Goal: Information Seeking & Learning: Learn about a topic

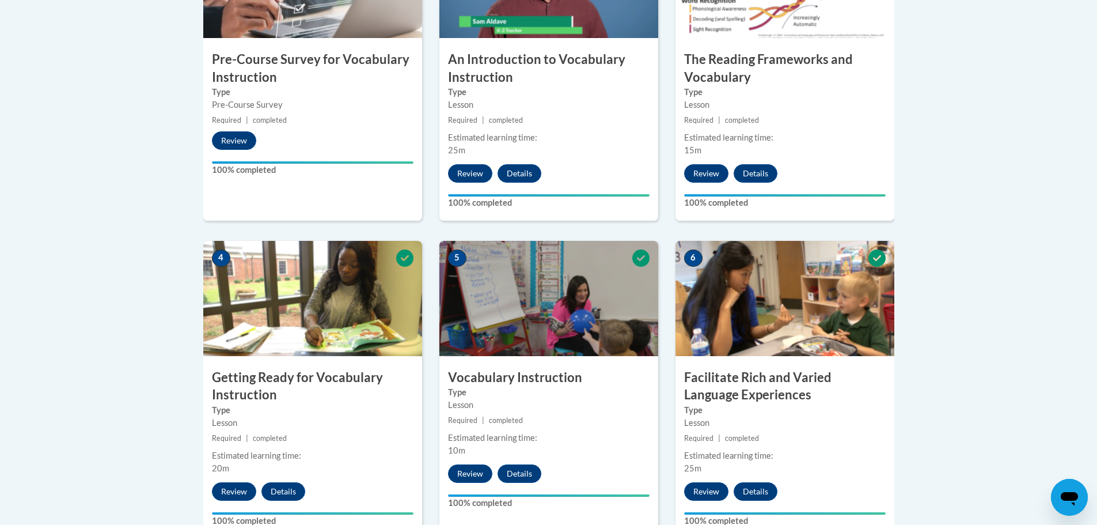
scroll to position [469, 0]
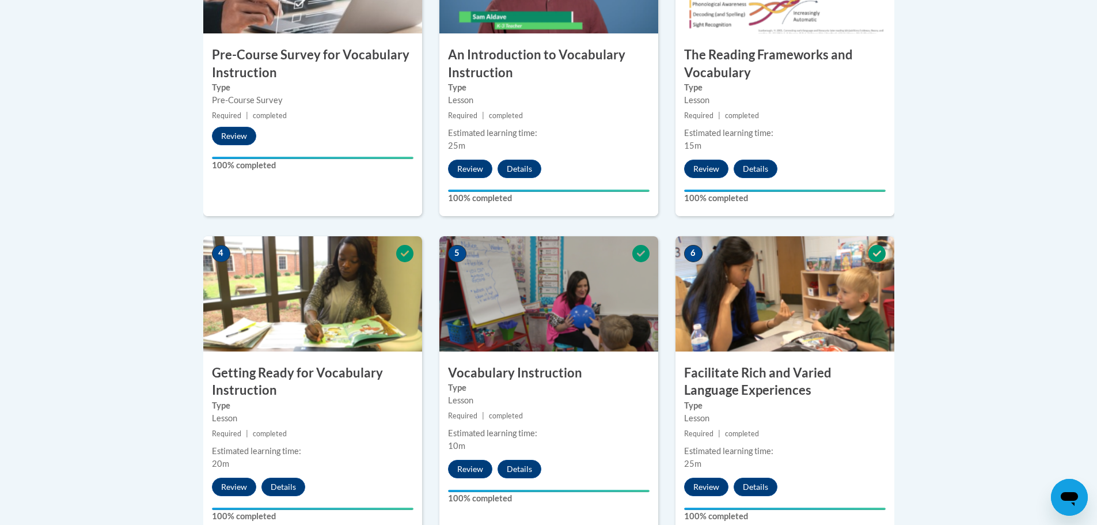
drag, startPoint x: 1105, startPoint y: 107, endPoint x: 1082, endPoint y: 233, distance: 127.7
click at [1082, 233] on body "This site uses cookies to help improve your learning experience. By continuing …" at bounding box center [548, 478] width 1097 height 1895
drag, startPoint x: 1085, startPoint y: 242, endPoint x: 1091, endPoint y: 268, distance: 26.7
click at [1091, 268] on body "This site uses cookies to help improve your learning experience. By continuing …" at bounding box center [548, 478] width 1097 height 1895
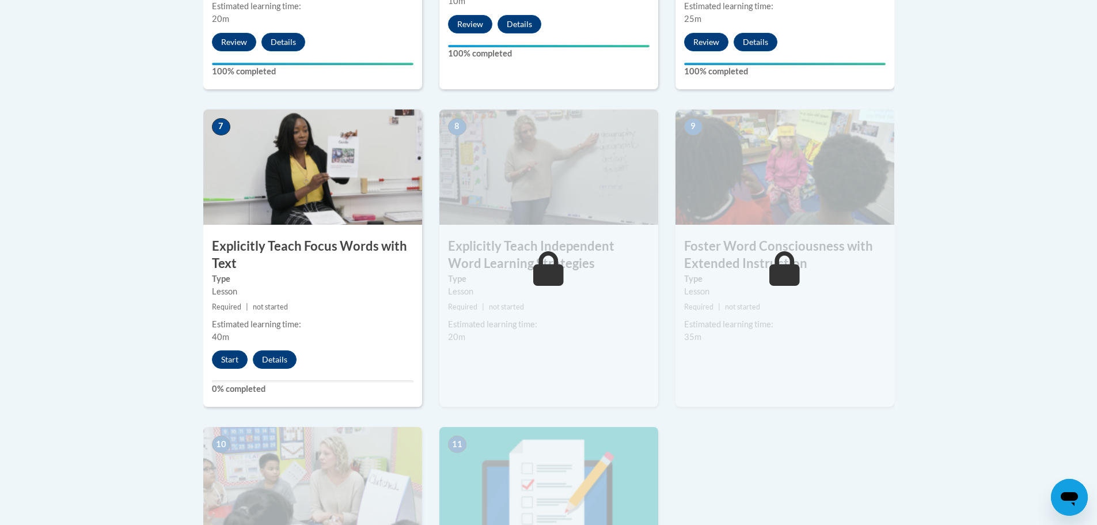
scroll to position [924, 0]
